Goal: Navigation & Orientation: Find specific page/section

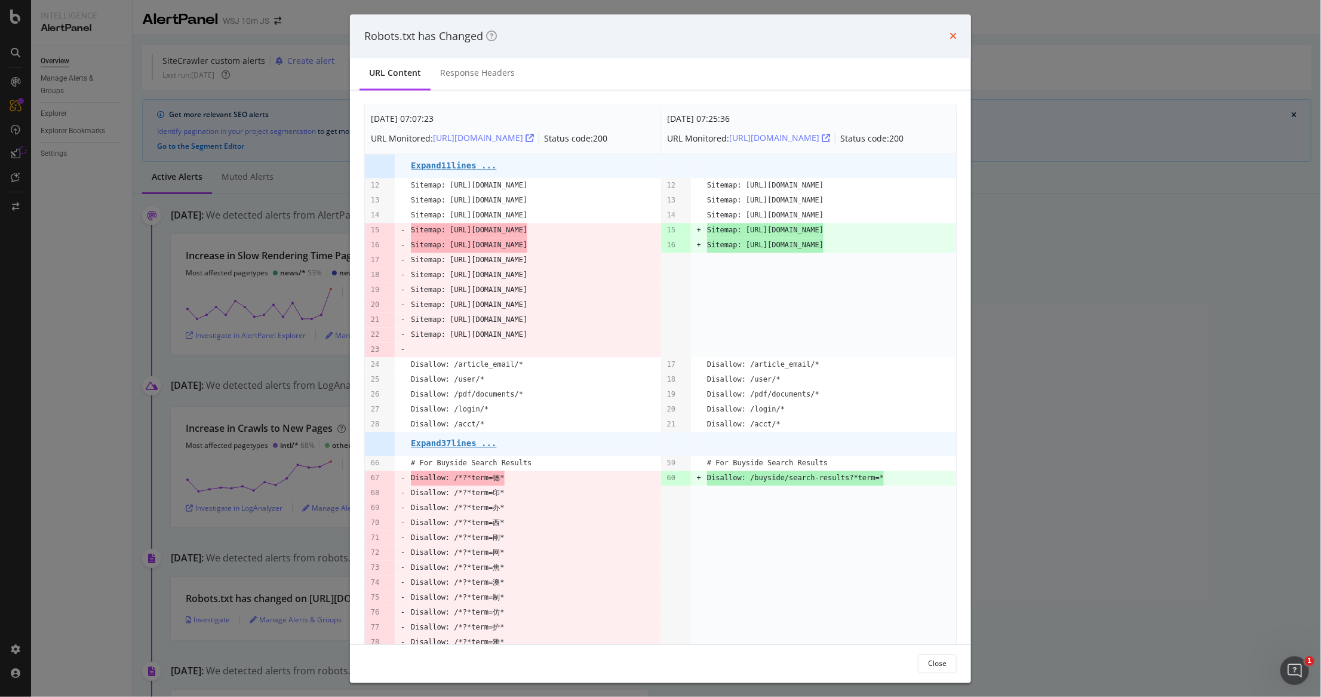
click at [948, 31] on div "Robots.txt has Changed" at bounding box center [660, 37] width 592 height 16
click at [952, 33] on icon "times" at bounding box center [952, 37] width 7 height 10
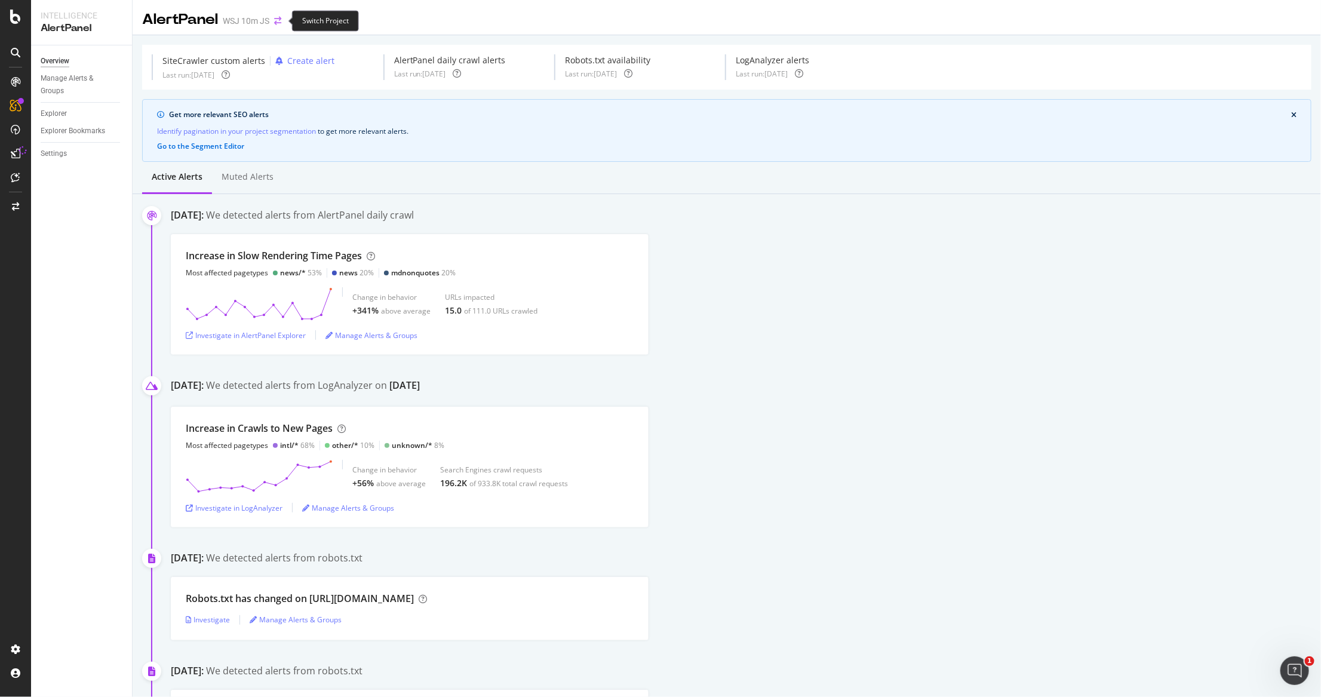
click at [279, 20] on icon "arrow-right-arrow-left" at bounding box center [277, 21] width 7 height 8
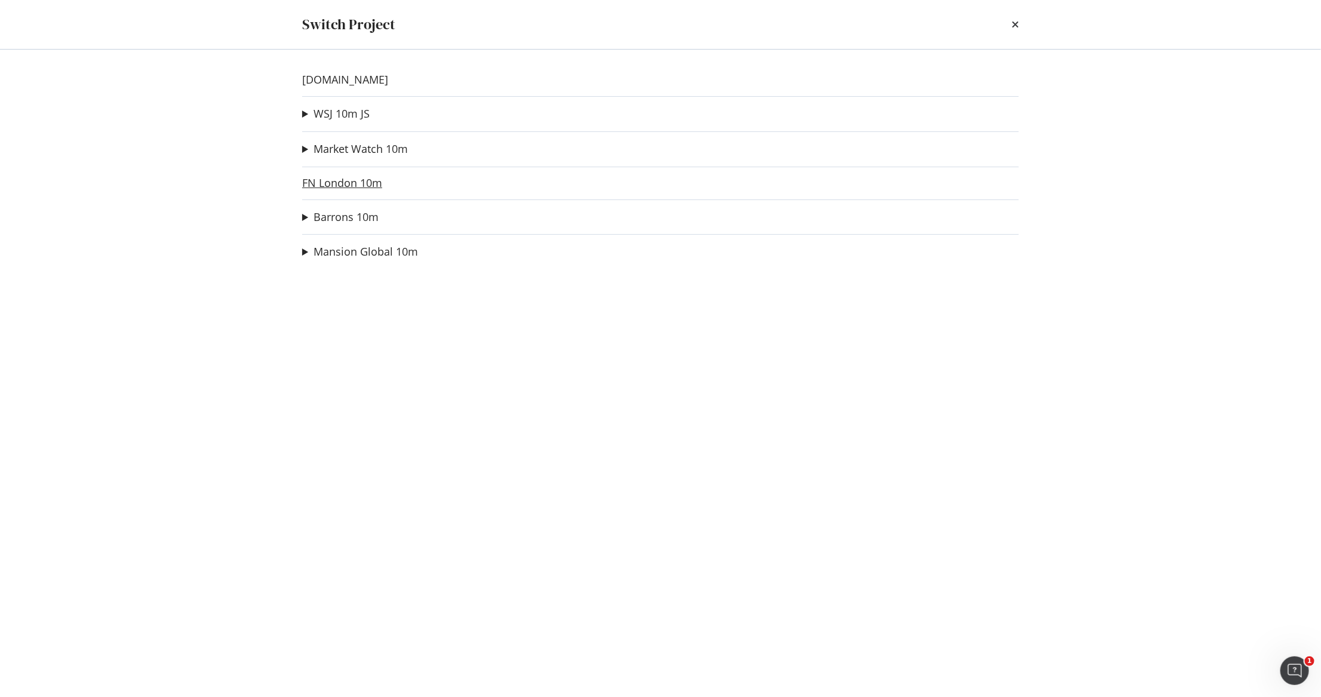
click at [349, 183] on link "FN London 10m" at bounding box center [342, 183] width 80 height 13
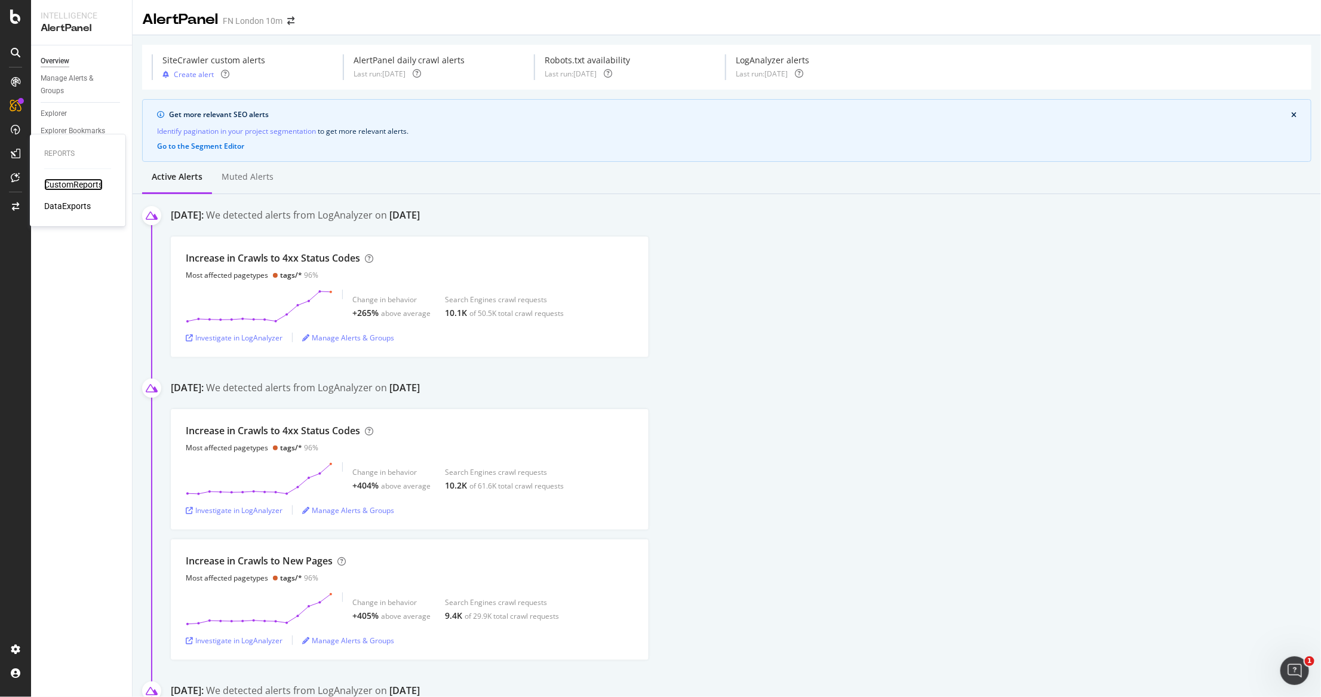
click at [60, 185] on div "CustomReports" at bounding box center [73, 185] width 59 height 12
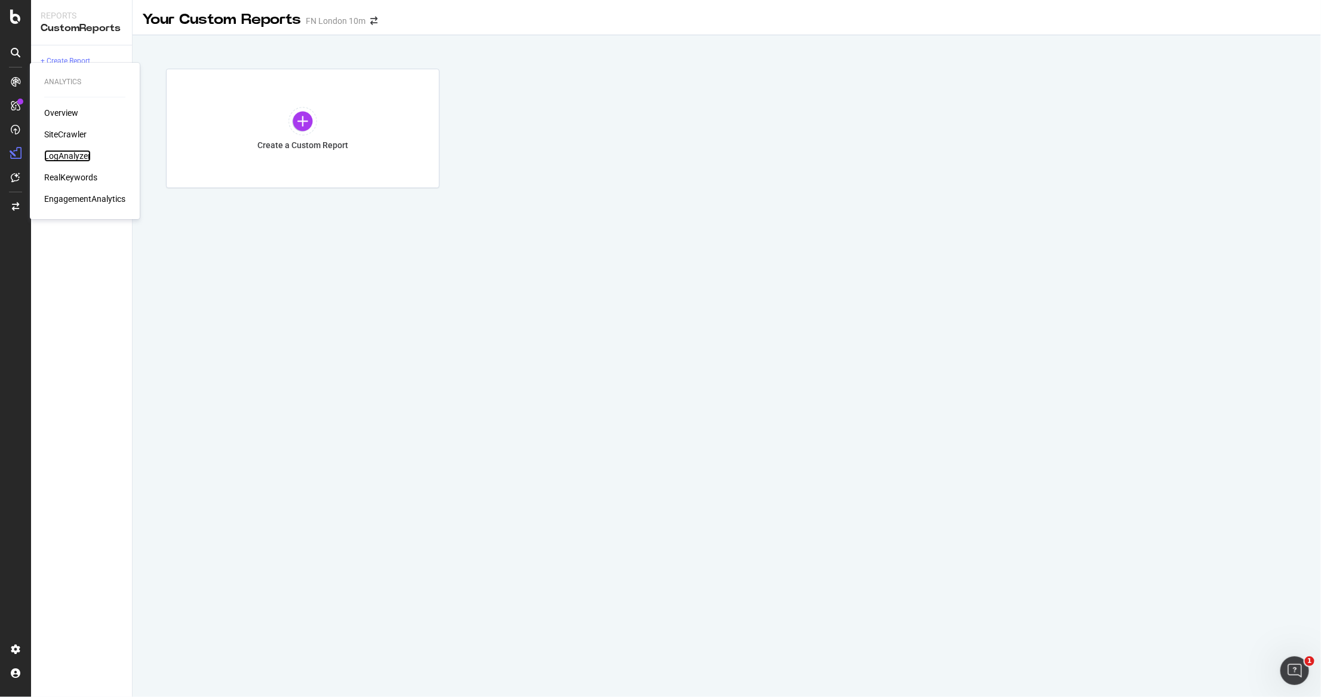
click at [63, 150] on div "LogAnalyzer" at bounding box center [67, 156] width 47 height 12
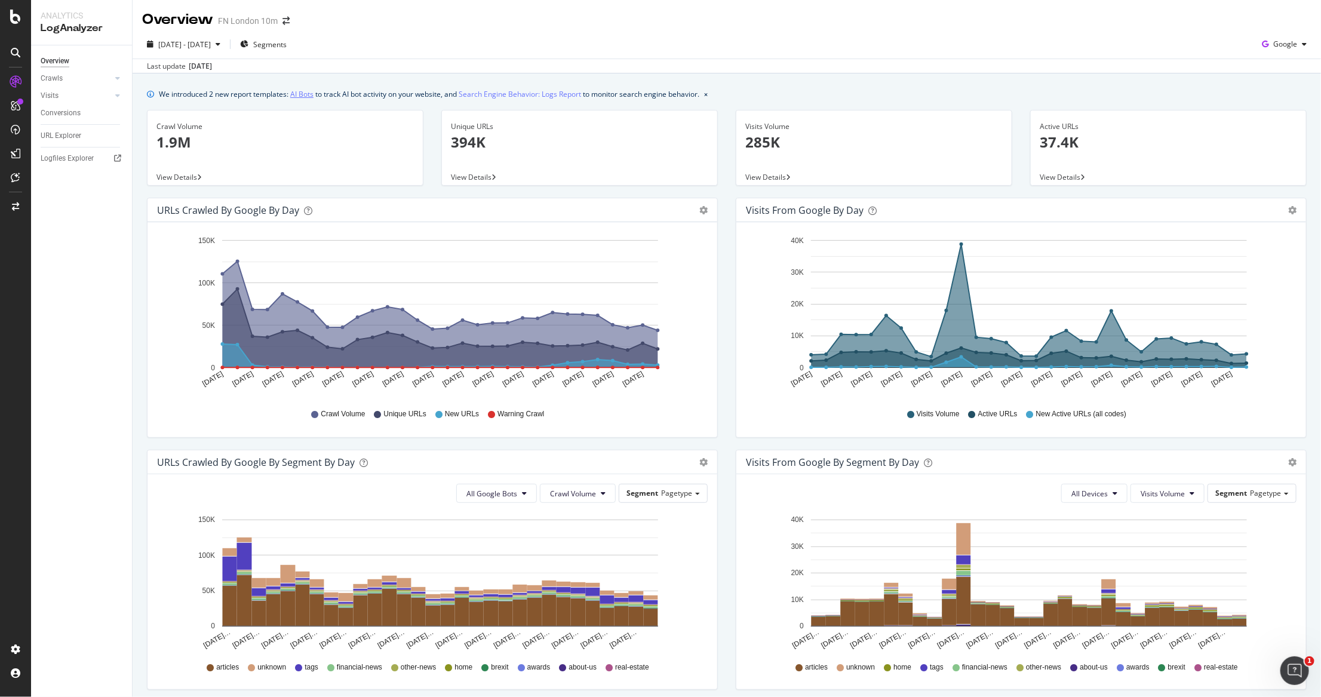
click at [298, 88] on link "AI Bots" at bounding box center [301, 94] width 23 height 13
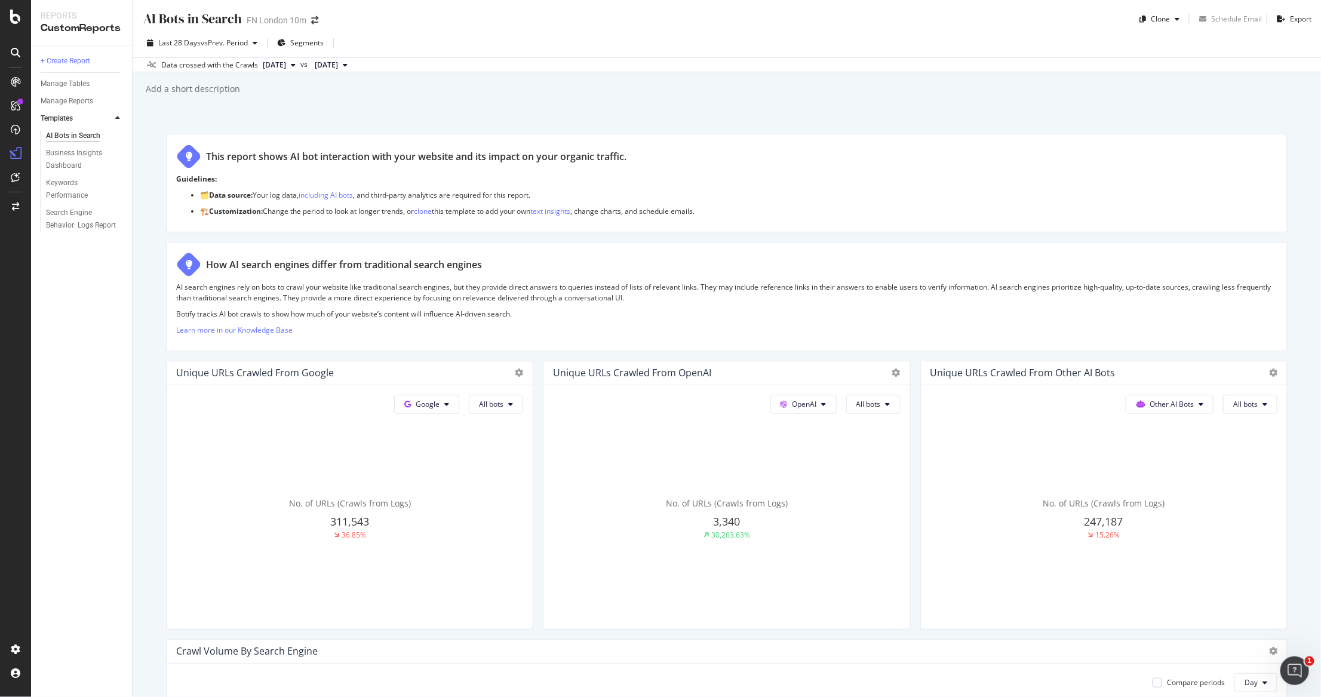
click at [137, 453] on div "AI Bots in Search AI Bots in Search FN London 10m Clone Schedule Email Export L…" at bounding box center [727, 348] width 1188 height 697
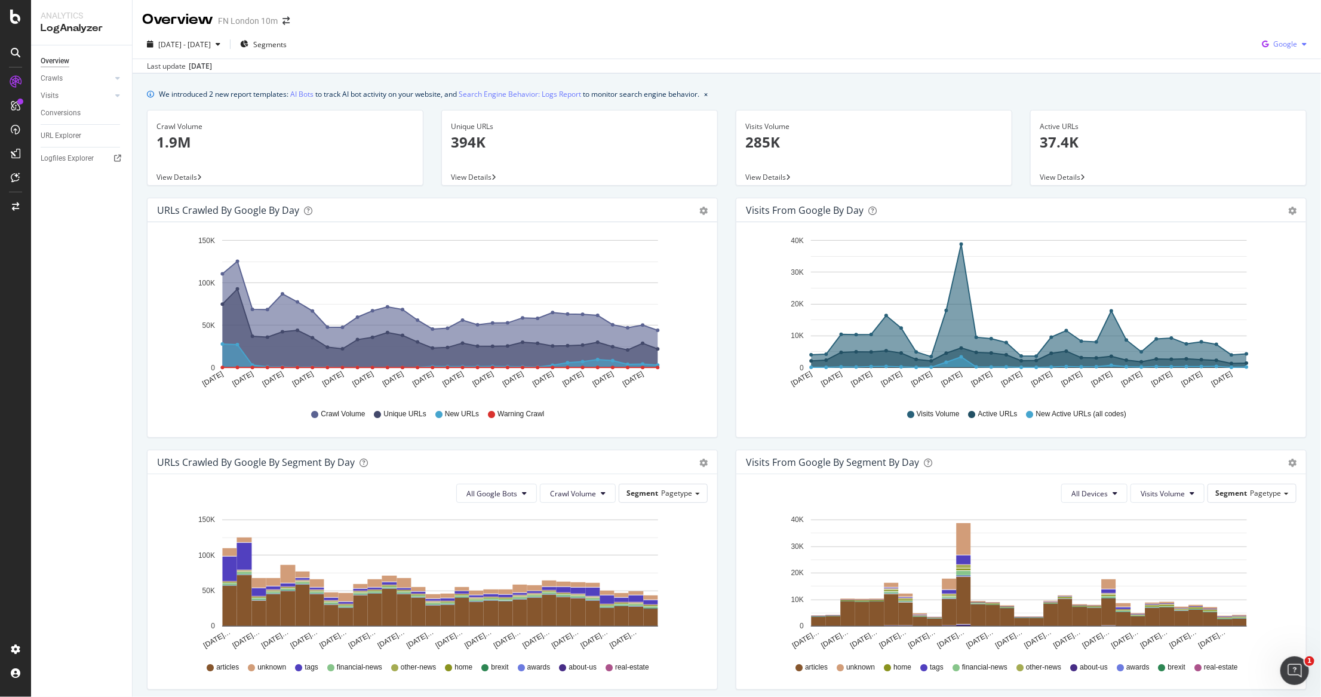
click at [1261, 39] on icon "button" at bounding box center [1265, 44] width 16 height 17
click at [1267, 131] on span "Other AI Bots" at bounding box center [1283, 134] width 44 height 11
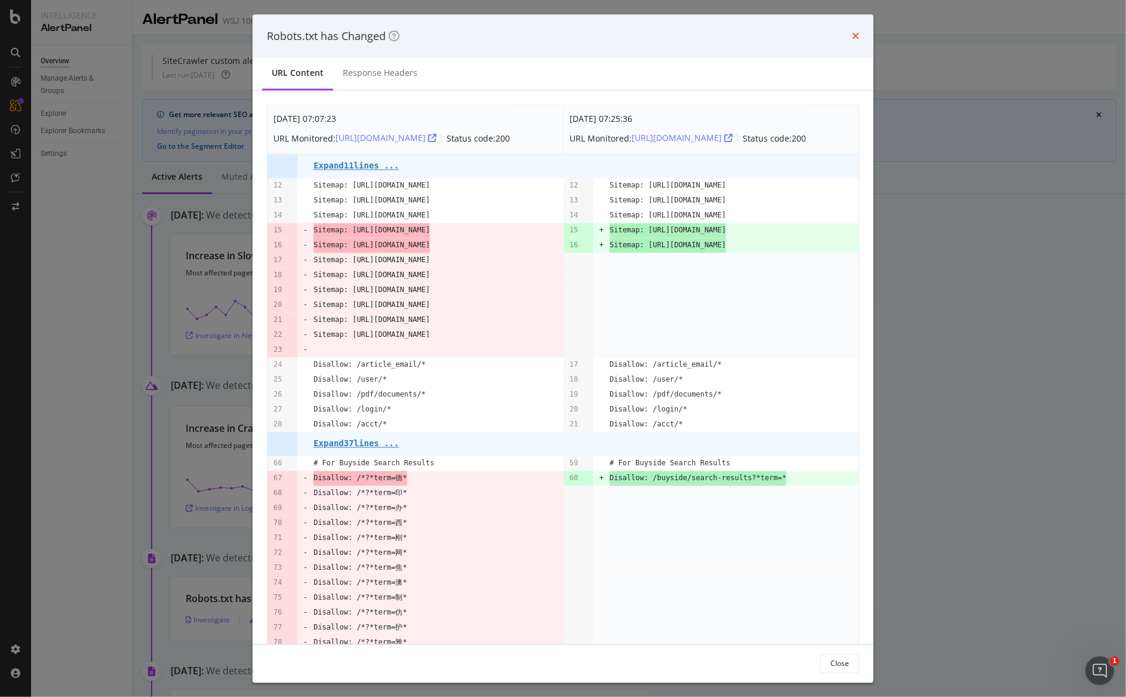
click at [856, 40] on icon "times" at bounding box center [855, 37] width 7 height 10
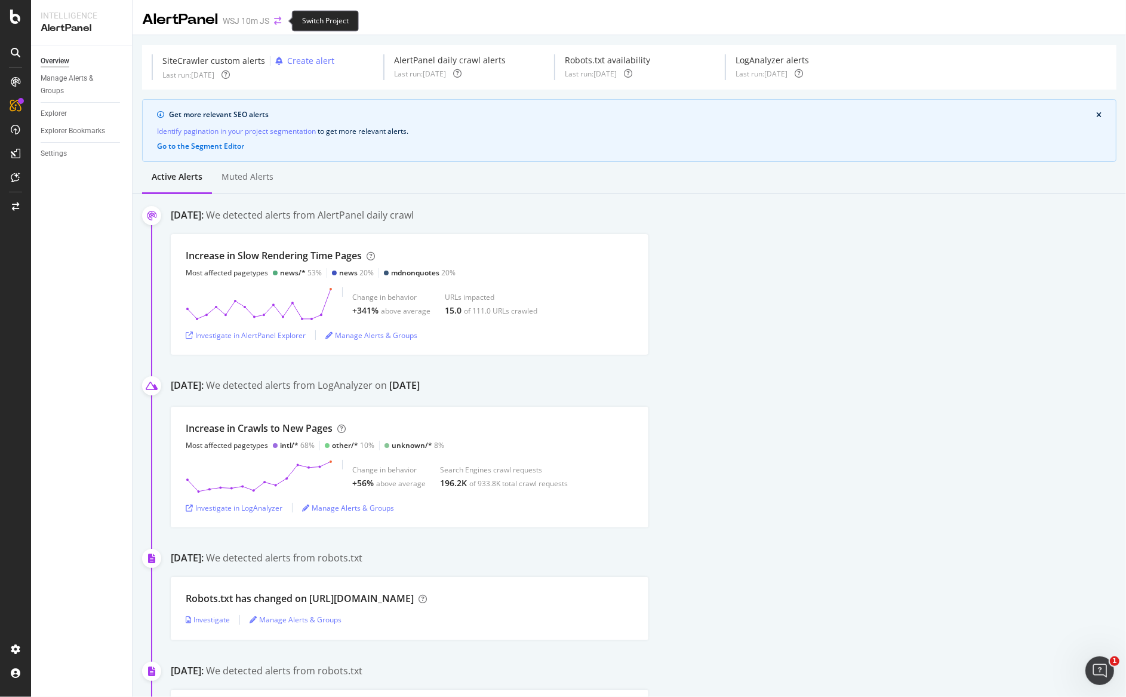
click at [276, 22] on icon "arrow-right-arrow-left" at bounding box center [277, 21] width 7 height 8
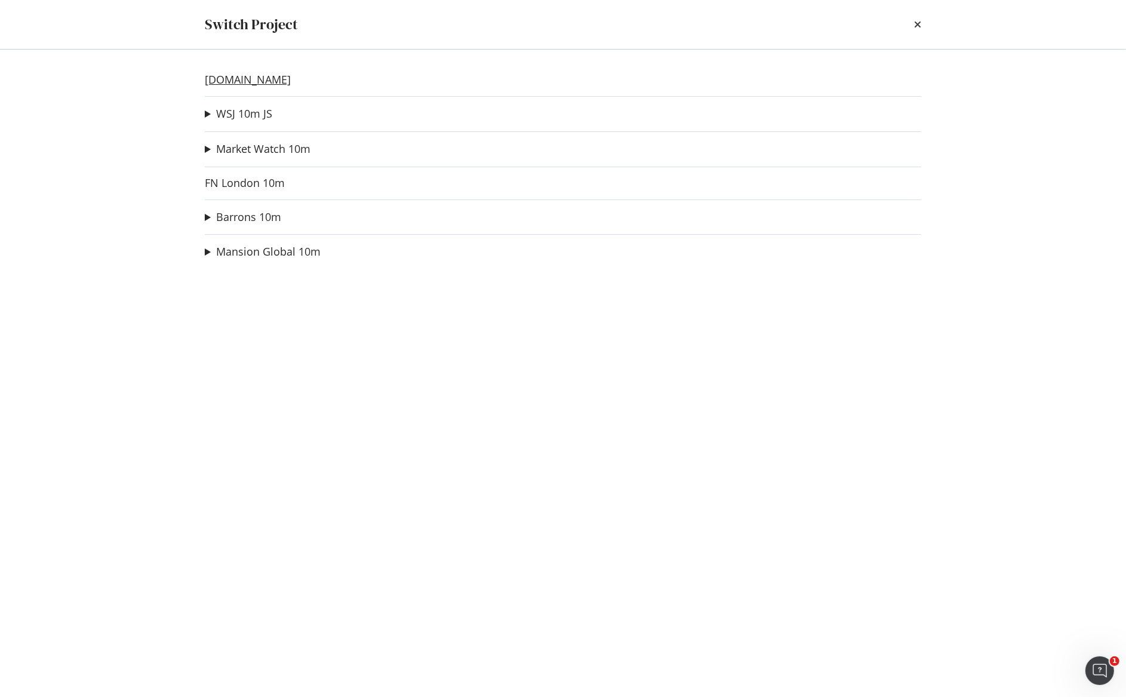
click at [243, 76] on link "[DOMAIN_NAME]" at bounding box center [248, 79] width 86 height 13
